Goal: Browse casually: Explore the website without a specific task or goal

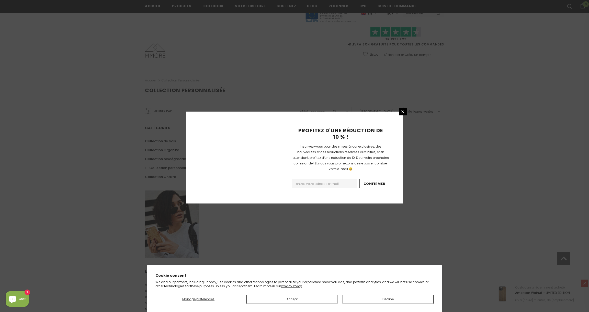
scroll to position [223, 0]
